Goal: Communication & Community: Answer question/provide support

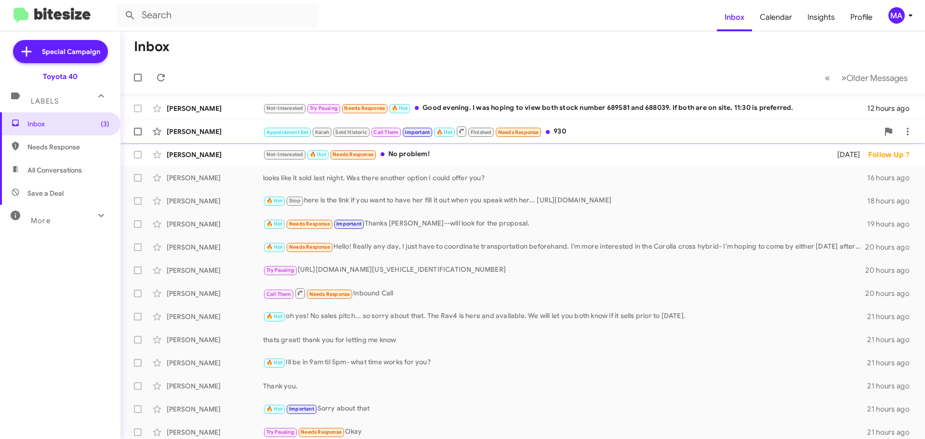
click at [597, 130] on div "Appointment Set Kalah Sold Historic Call Them Important 🔥 Hot Finished Needs Re…" at bounding box center [571, 131] width 616 height 12
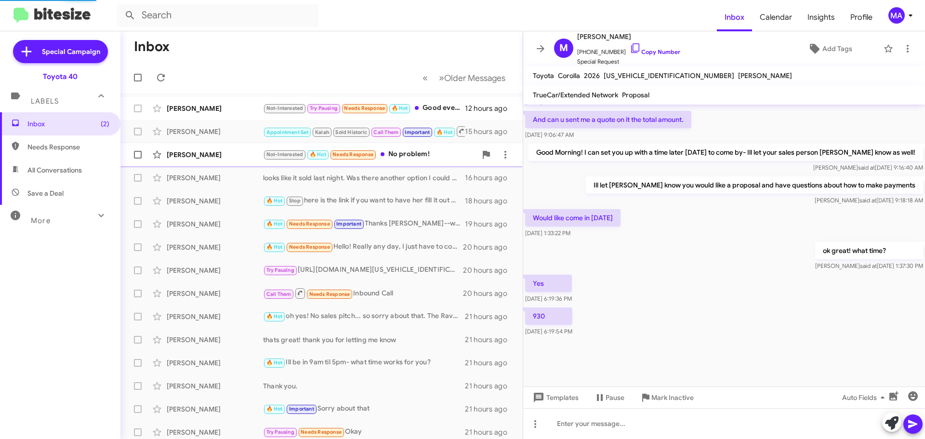
click at [433, 154] on div "Not-Interested 🔥 Hot Needs Response No problem!" at bounding box center [369, 154] width 213 height 11
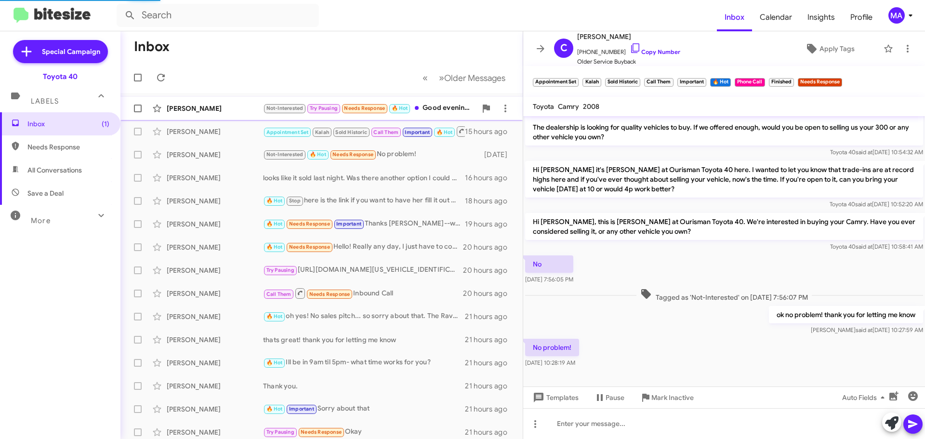
click at [431, 105] on div "Not-Interested Try Pausing Needs Response 🔥 Hot Good evening. I was hoping to v…" at bounding box center [369, 108] width 213 height 11
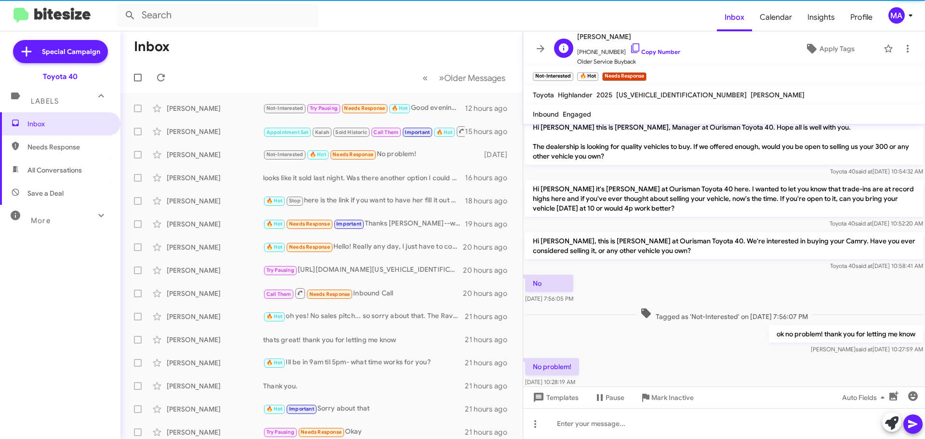
scroll to position [49, 0]
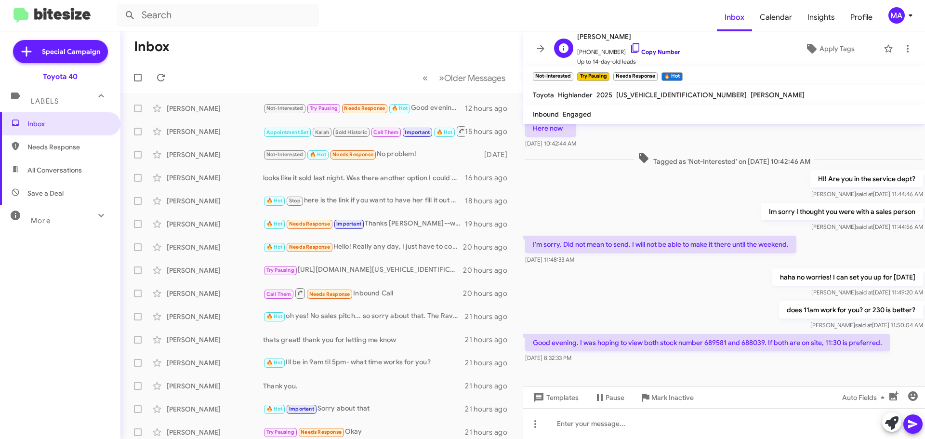
click at [630, 48] on icon at bounding box center [636, 48] width 12 height 12
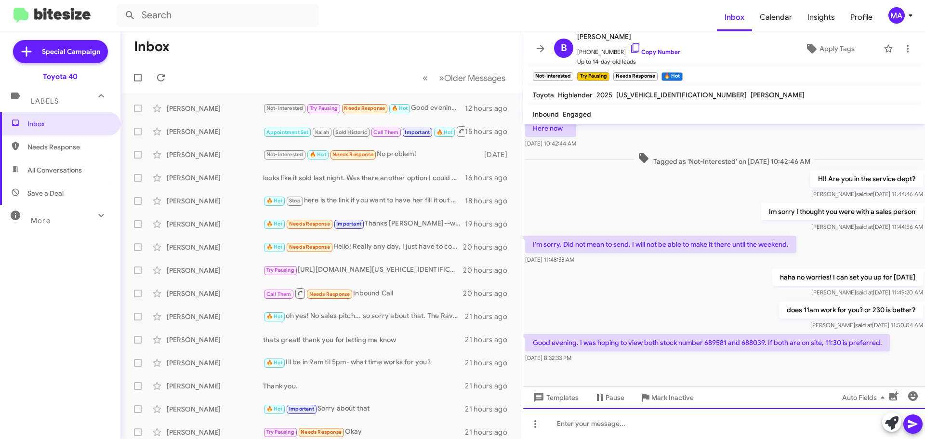
click at [623, 427] on div at bounding box center [724, 423] width 402 height 31
click at [620, 425] on div "Good Morning! Yes" at bounding box center [724, 423] width 402 height 31
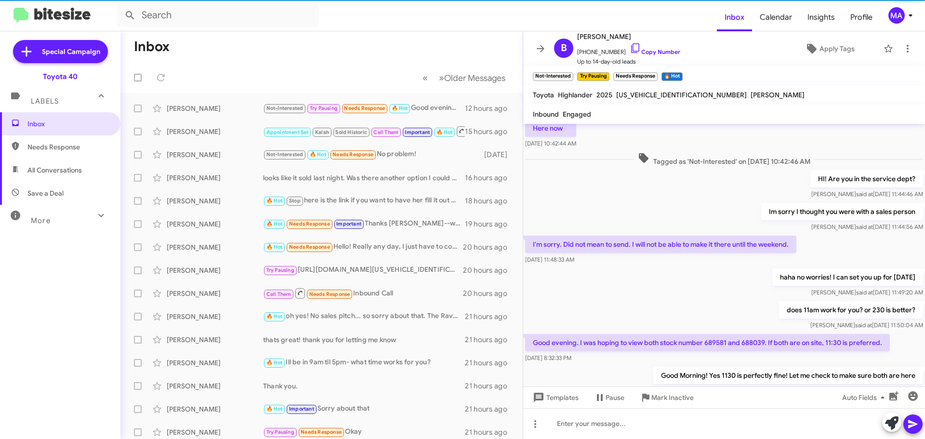
scroll to position [84, 0]
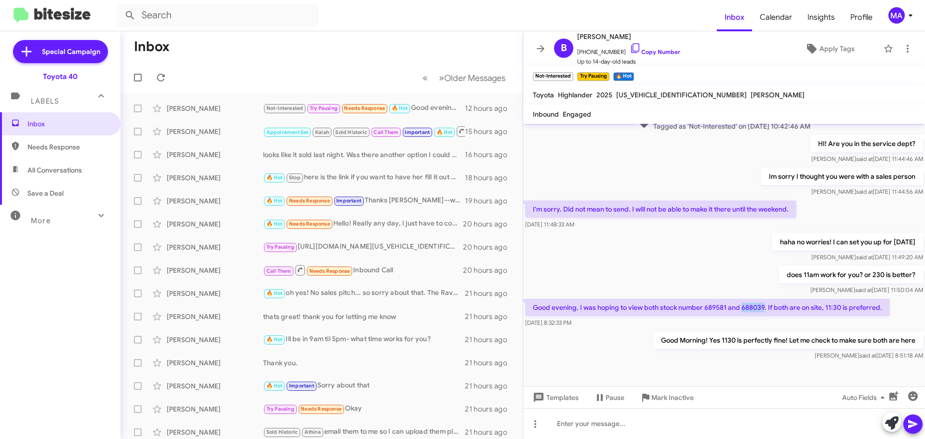
drag, startPoint x: 765, startPoint y: 308, endPoint x: 744, endPoint y: 308, distance: 21.2
click at [744, 308] on p "Good evening. I was hoping to view both stock number 689581 and 688039. If both…" at bounding box center [707, 307] width 365 height 17
copy p "688039"
drag, startPoint x: 728, startPoint y: 307, endPoint x: 706, endPoint y: 308, distance: 21.7
click at [706, 308] on p "Good evening. I was hoping to view both stock number 689581 and 688039. If both…" at bounding box center [707, 307] width 365 height 17
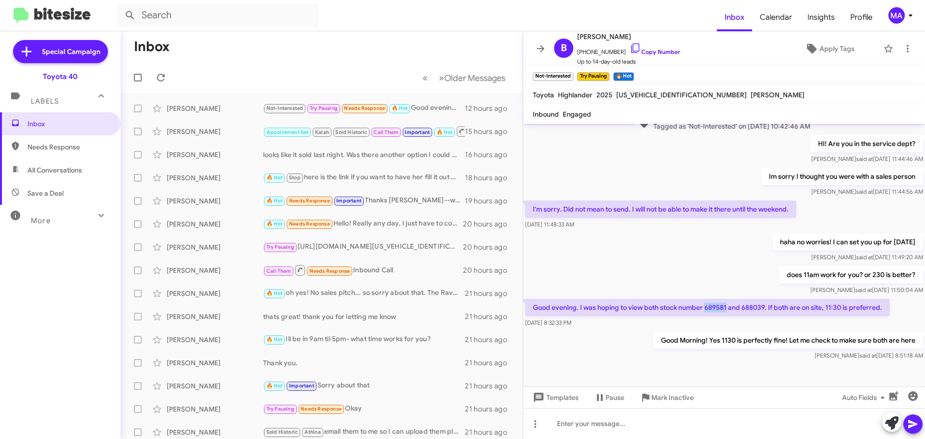
copy p "689581"
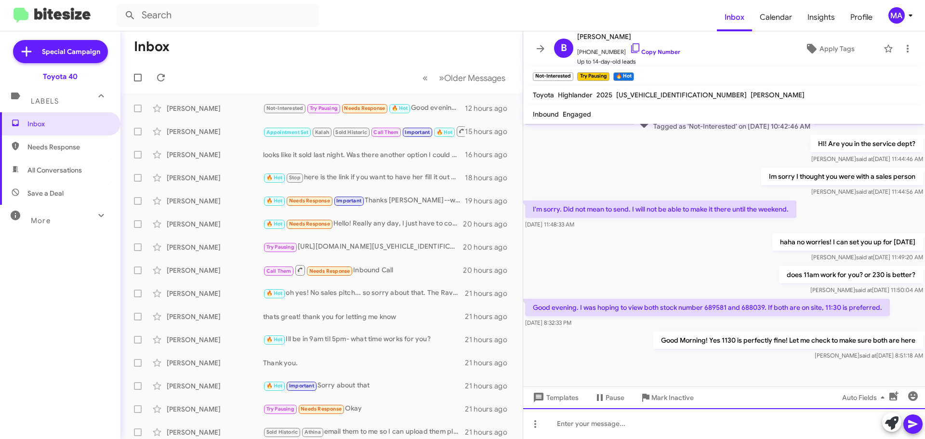
click at [568, 421] on div at bounding box center [724, 423] width 402 height 31
click at [622, 424] on div "Yes both are here! THe white one is currently being delivered." at bounding box center [724, 423] width 402 height 31
click at [761, 421] on div "Yes both are here! The white one is currently being delivered." at bounding box center [724, 423] width 402 height 31
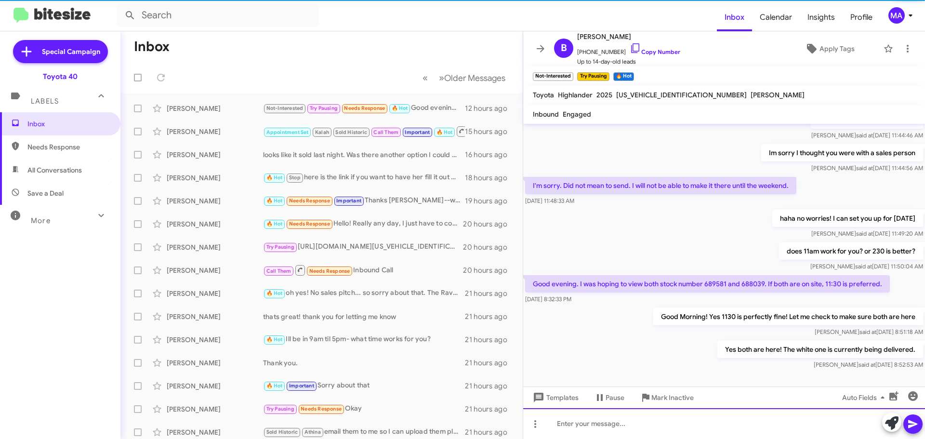
scroll to position [119, 0]
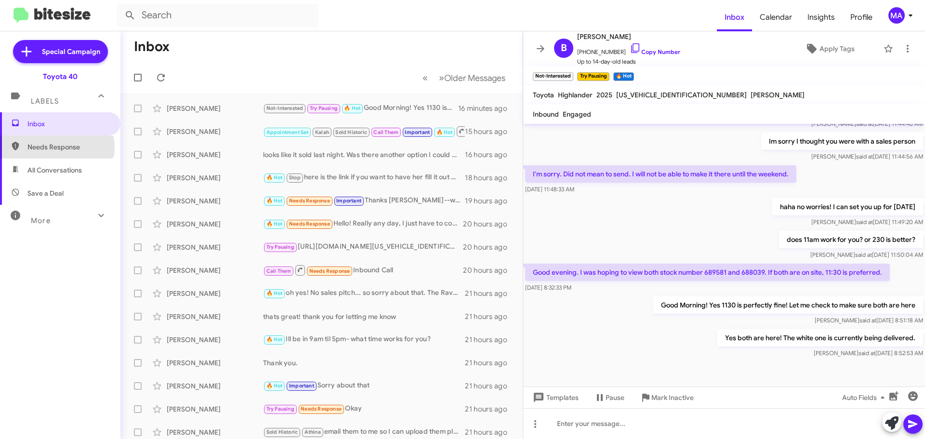
drag, startPoint x: 55, startPoint y: 147, endPoint x: 60, endPoint y: 159, distance: 12.5
click at [55, 147] on span "Needs Response" at bounding box center [68, 147] width 82 height 10
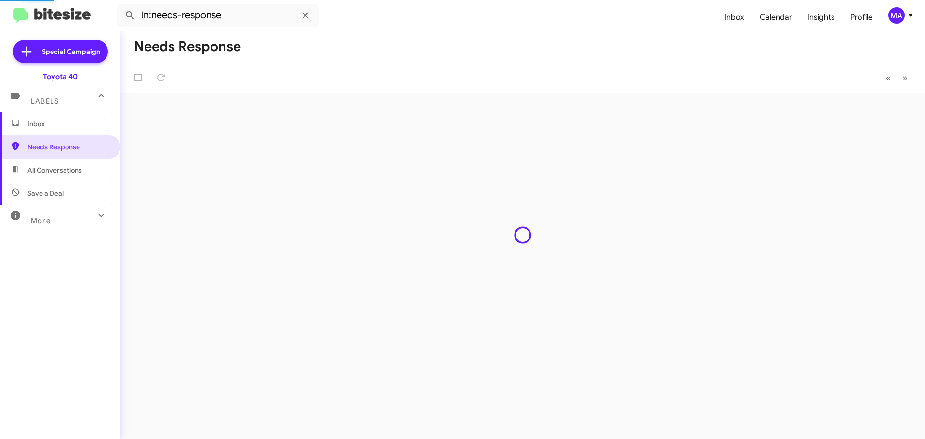
click at [63, 170] on span "All Conversations" at bounding box center [54, 170] width 54 height 10
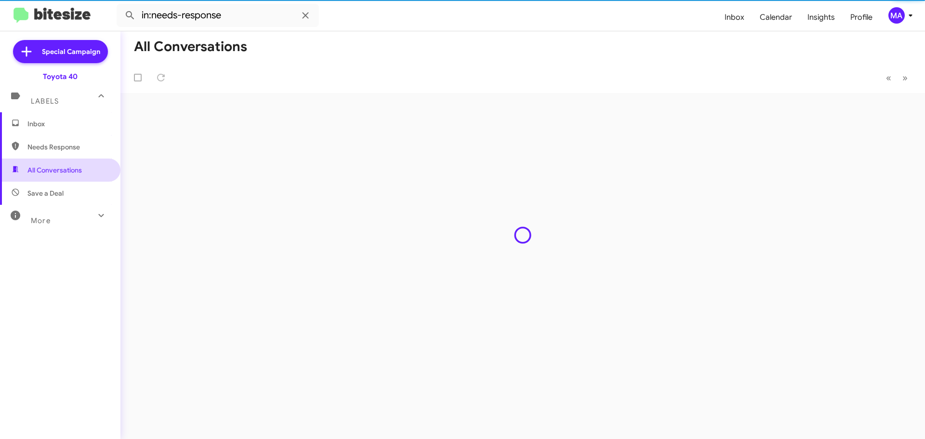
type input "in:all-conversations"
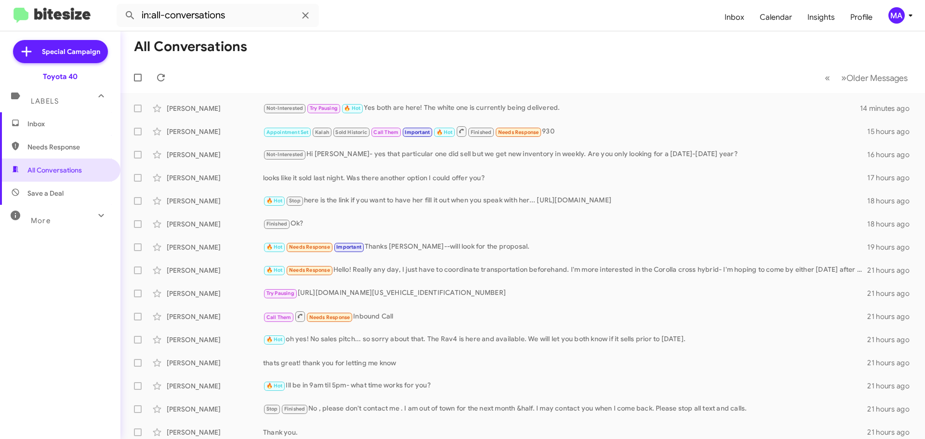
click at [53, 127] on span "Inbox" at bounding box center [68, 124] width 82 height 10
